Goal: Communication & Community: Answer question/provide support

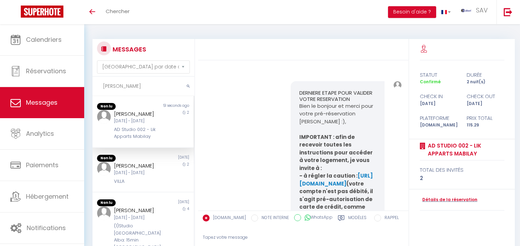
select select "message"
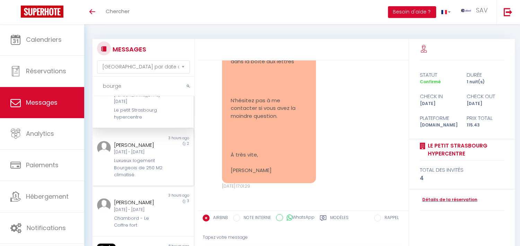
scroll to position [38, 0]
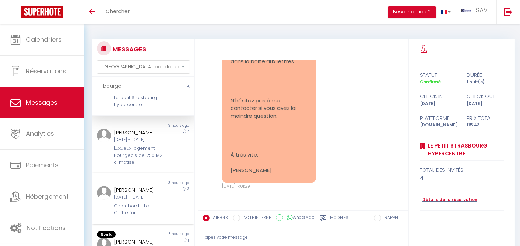
type input "bourge"
click at [150, 194] on div "Claire BOURGE" at bounding box center [139, 190] width 50 height 8
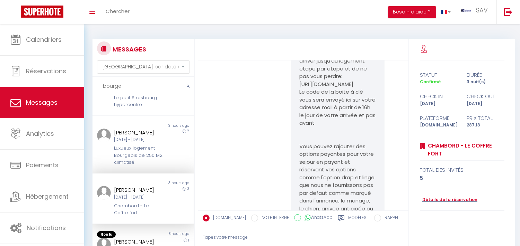
scroll to position [127, 0]
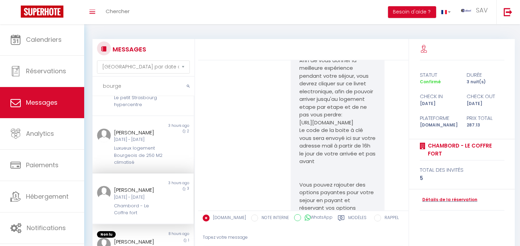
copy p "https://app.sunver.app/guest/coffre-fort"
drag, startPoint x: 336, startPoint y: 138, endPoint x: 296, endPoint y: 132, distance: 40.6
click at [296, 132] on div "Bonjour Claire , Merci pour votre réservation du 19/10/2025 au 22/10/2025 , trè…" at bounding box center [337, 189] width 94 height 469
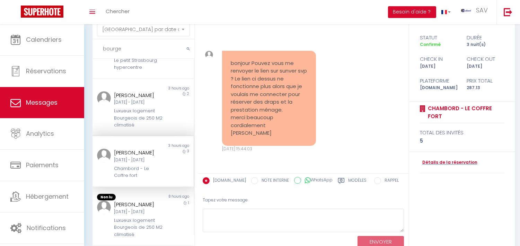
scroll to position [65, 0]
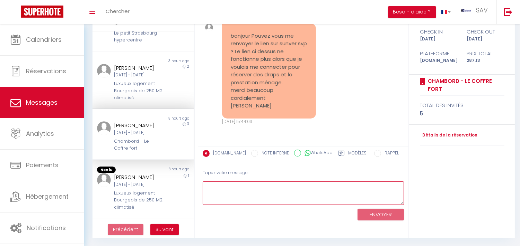
click at [252, 189] on textarea at bounding box center [302, 194] width 201 height 24
paste textarea "https://app.sunver.app/guest/coffrefort"
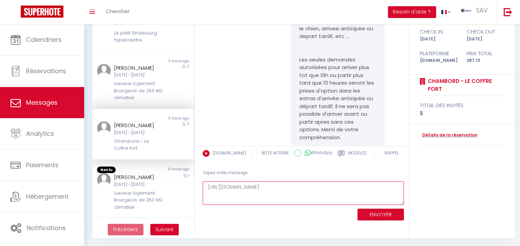
click at [206, 182] on textarea "https://app.sunver.app/guest/coffrefort" at bounding box center [302, 194] width 201 height 24
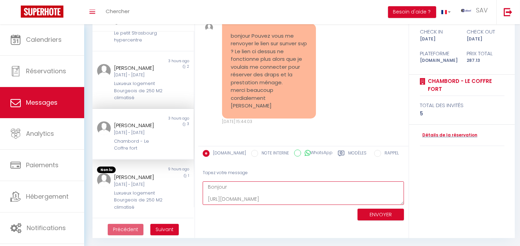
click at [265, 184] on textarea "Bonjour https://app.sunver.app/guest/coffrefort" at bounding box center [302, 194] width 201 height 24
click at [327, 191] on textarea "Bonjour Claire, Nous nous excusons pour le délai de reponse: Vous pouvez reserv…" at bounding box center [302, 194] width 201 height 24
click at [325, 195] on textarea "Bonjour Claire, Nous nous excusons pour le délai de reponse. Vous pouvez reserv…" at bounding box center [302, 194] width 201 height 24
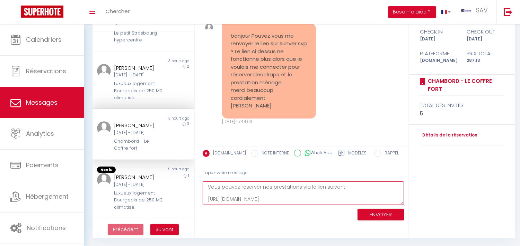
click at [324, 198] on textarea "Bonjour Claire, Nous nous excusons pour le délai de reponse. Vous pouvez reserv…" at bounding box center [302, 194] width 201 height 24
drag, startPoint x: 230, startPoint y: 188, endPoint x: 276, endPoint y: 200, distance: 47.9
click at [276, 200] on textarea "Bonjour Claire, Nous nous excusons pour le délai de reponse. Vous pouvez reserv…" at bounding box center [302, 194] width 201 height 24
paste textarea "Veuillez nous excuser pour notre réponse tardive. Vous pouvez réserver nos pres…"
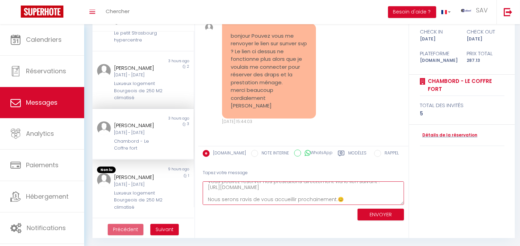
scroll to position [30, 0]
drag, startPoint x: 331, startPoint y: 200, endPoint x: 295, endPoint y: 199, distance: 36.4
click at [295, 199] on textarea "Bonjour Claire, Veuillez nous excuser pour notre réponse tardive. Vous pouvez r…" at bounding box center [302, 194] width 201 height 24
click at [294, 198] on textarea "Bonjour Claire, Veuillez nous excuser pour notre réponse tardive. Vous pouvez r…" at bounding box center [302, 194] width 201 height 24
click at [296, 198] on textarea "Bonjour Claire, Veuillez nous excuser pour notre réponse tardive. Vous pouvez r…" at bounding box center [302, 194] width 201 height 24
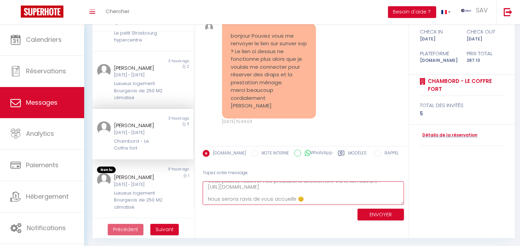
scroll to position [30, 0]
type textarea "Bonjour Claire, Veuillez nous excuser pour notre réponse tardive. Vous pouvez r…"
click at [377, 213] on button "ENVOYER" at bounding box center [380, 215] width 46 height 12
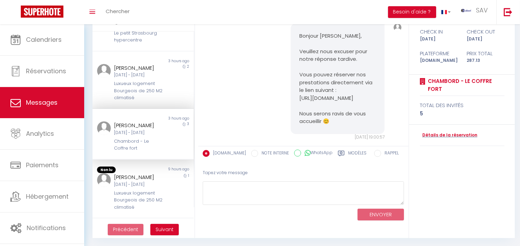
scroll to position [665, 0]
